Goal: Entertainment & Leisure: Consume media (video, audio)

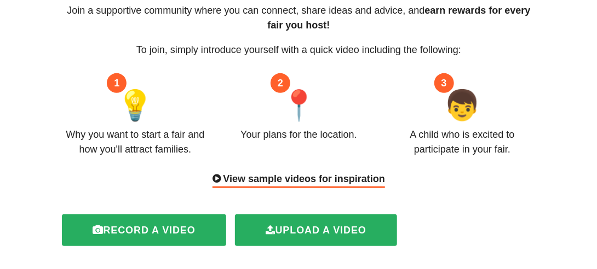
scroll to position [153, 0]
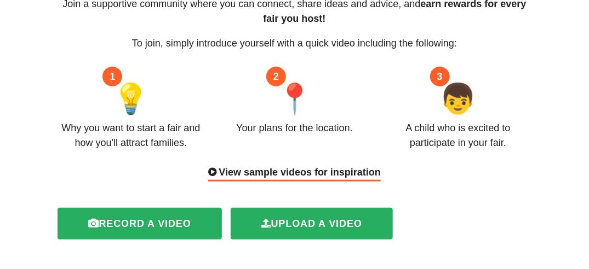
click at [305, 165] on div "View sample videos for inspiration" at bounding box center [294, 173] width 172 height 16
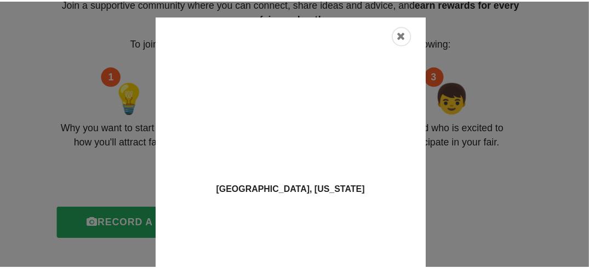
scroll to position [0, 0]
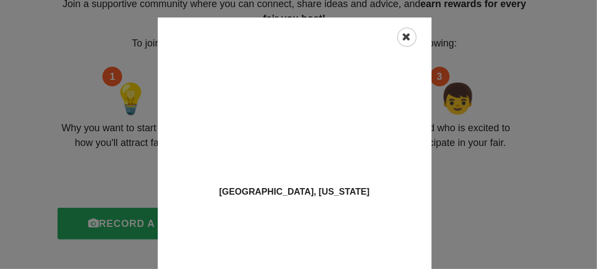
click at [404, 41] on icon "Close" at bounding box center [406, 37] width 9 height 11
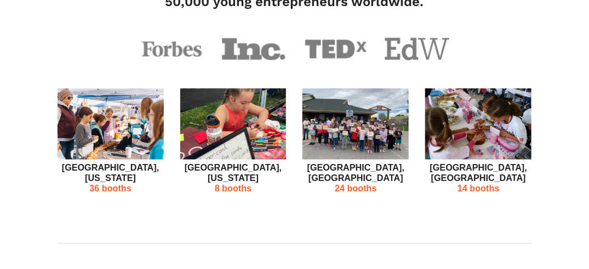
scroll to position [504, 0]
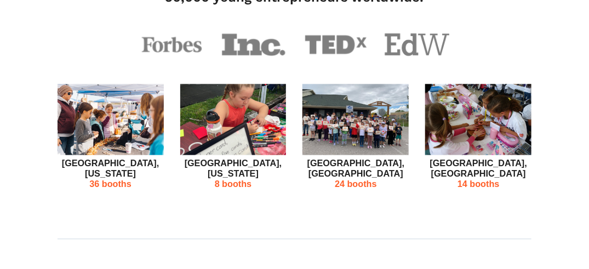
click at [236, 115] on img at bounding box center [233, 119] width 106 height 71
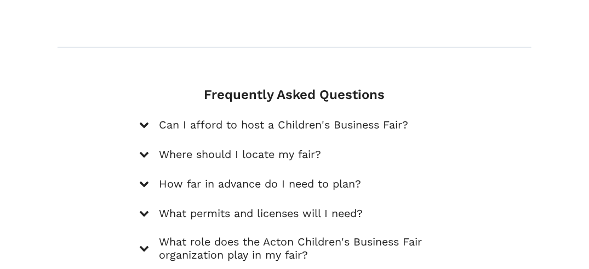
scroll to position [1599, 0]
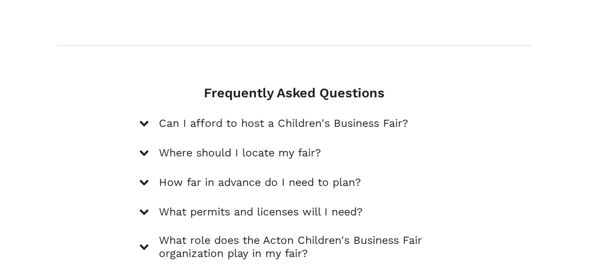
click at [143, 118] on icon at bounding box center [144, 123] width 10 height 10
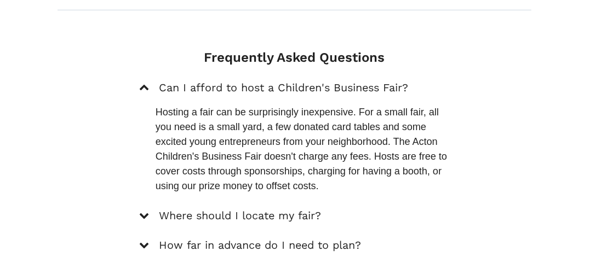
scroll to position [1642, 0]
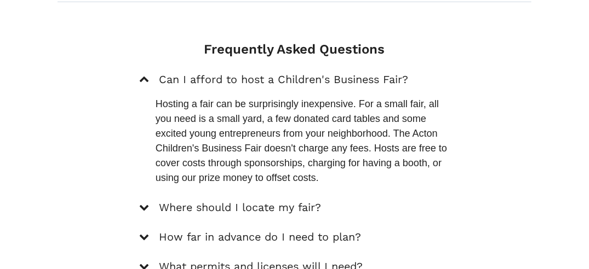
click at [145, 203] on icon at bounding box center [144, 208] width 10 height 10
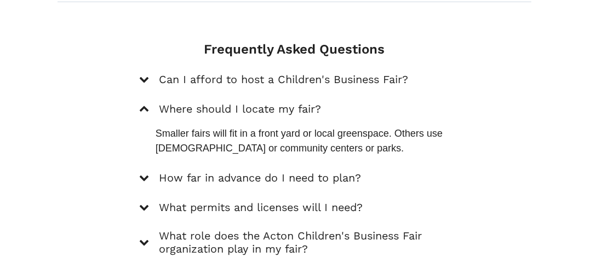
click at [143, 173] on icon at bounding box center [144, 178] width 10 height 10
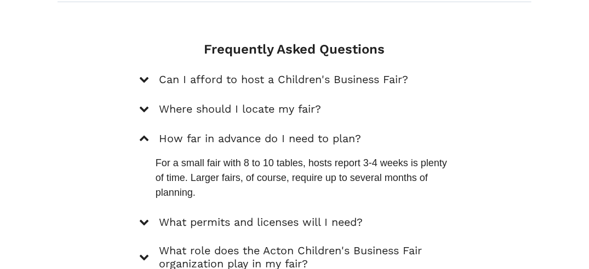
click at [145, 217] on icon at bounding box center [144, 222] width 10 height 10
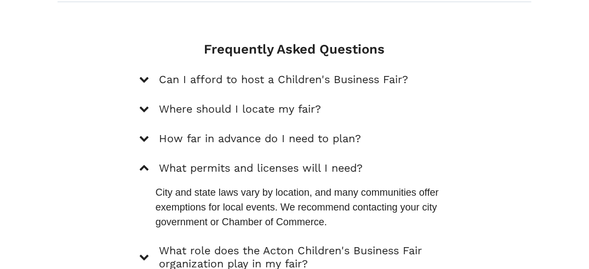
click at [146, 252] on icon at bounding box center [144, 257] width 10 height 10
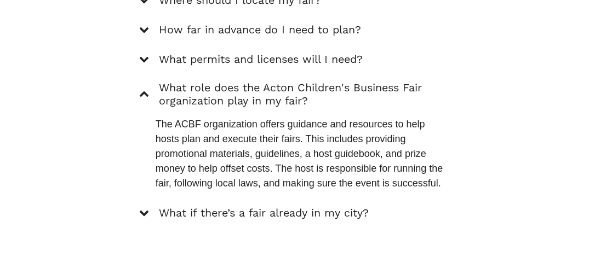
scroll to position [1752, 0]
click at [143, 207] on icon at bounding box center [144, 212] width 10 height 10
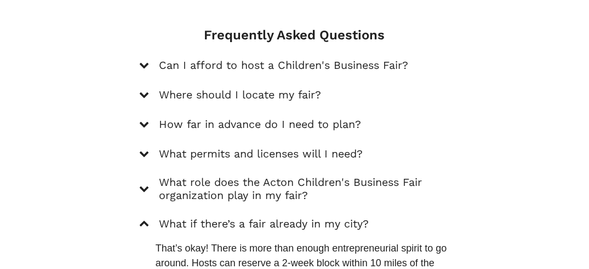
scroll to position [1679, 0]
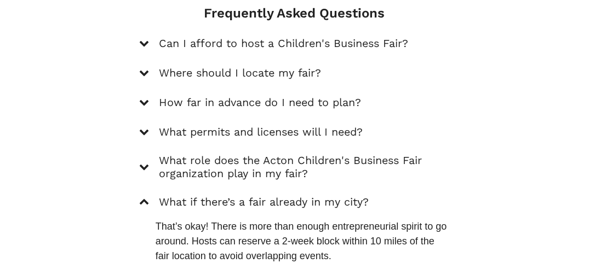
click at [145, 127] on icon at bounding box center [144, 132] width 10 height 10
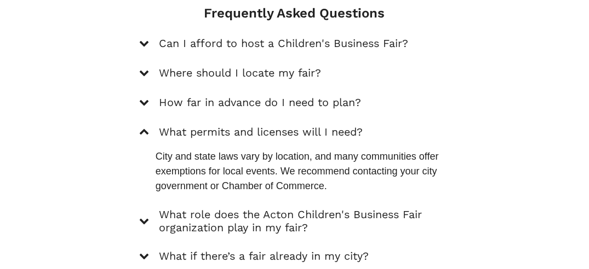
click at [145, 128] on icon at bounding box center [144, 133] width 10 height 10
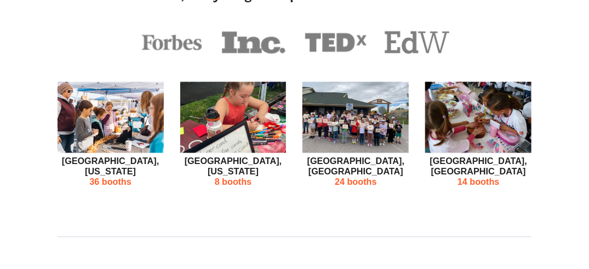
scroll to position [497, 0]
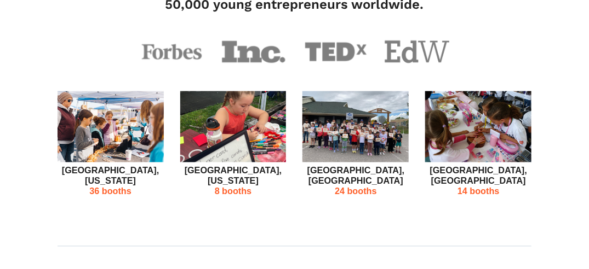
click at [121, 130] on img at bounding box center [110, 126] width 106 height 71
drag, startPoint x: 121, startPoint y: 130, endPoint x: 40, endPoint y: 156, distance: 85.0
click at [147, 187] on p "36 booths" at bounding box center [110, 192] width 106 height 10
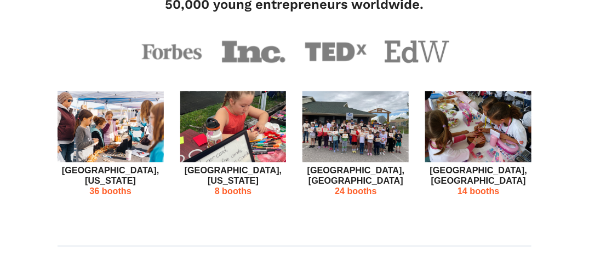
click at [147, 187] on p "36 booths" at bounding box center [110, 192] width 106 height 10
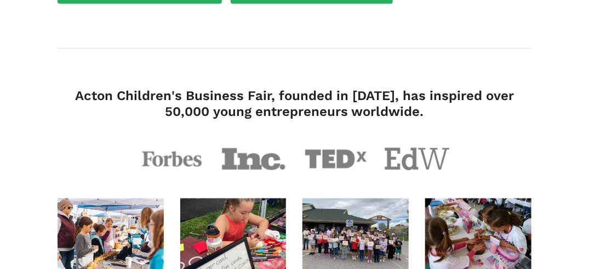
scroll to position [387, 0]
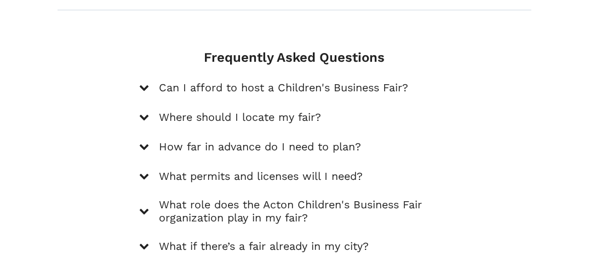
scroll to position [1635, 0]
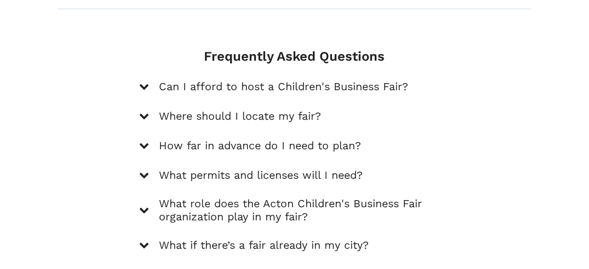
click at [145, 82] on icon at bounding box center [144, 87] width 10 height 10
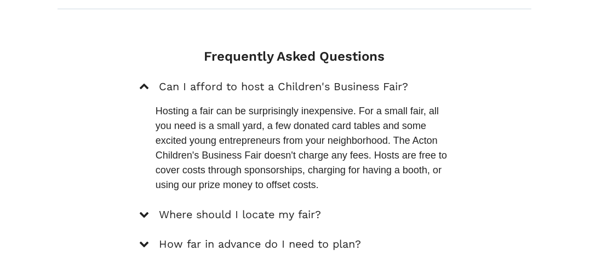
click at [145, 210] on icon at bounding box center [144, 215] width 10 height 10
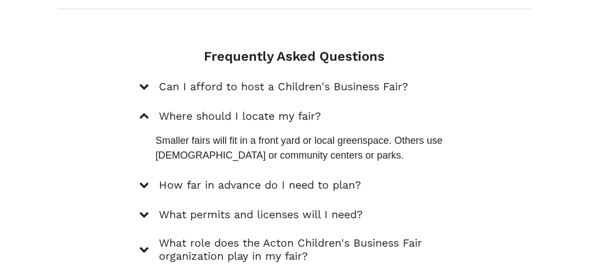
click at [143, 180] on icon at bounding box center [144, 185] width 10 height 10
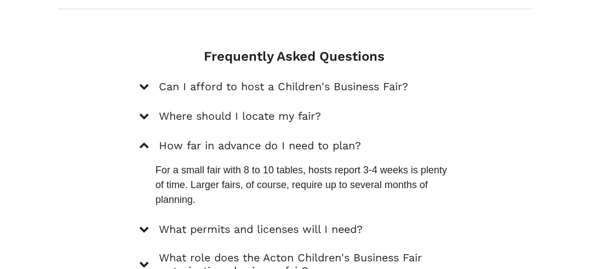
click at [143, 224] on icon at bounding box center [144, 229] width 10 height 10
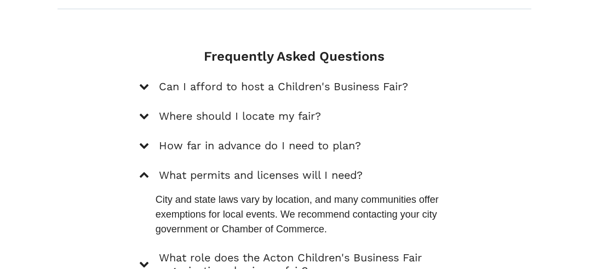
click at [143, 260] on icon at bounding box center [144, 265] width 10 height 10
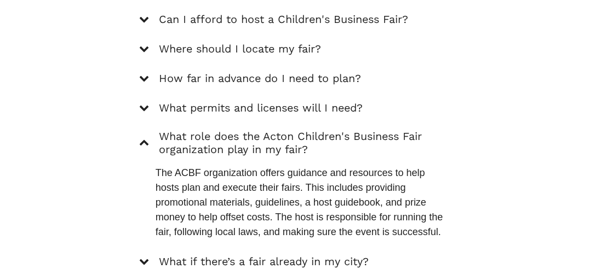
scroll to position [1723, 0]
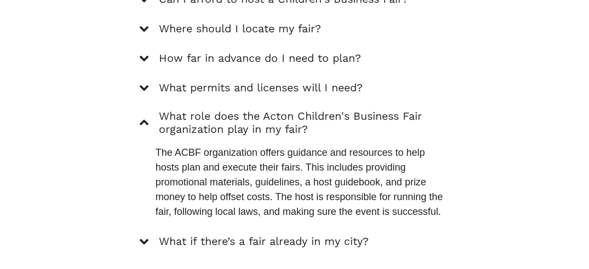
click at [145, 237] on icon at bounding box center [144, 242] width 10 height 10
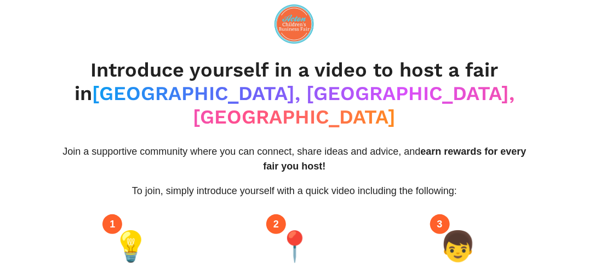
scroll to position [0, 0]
